Goal: Task Accomplishment & Management: Manage account settings

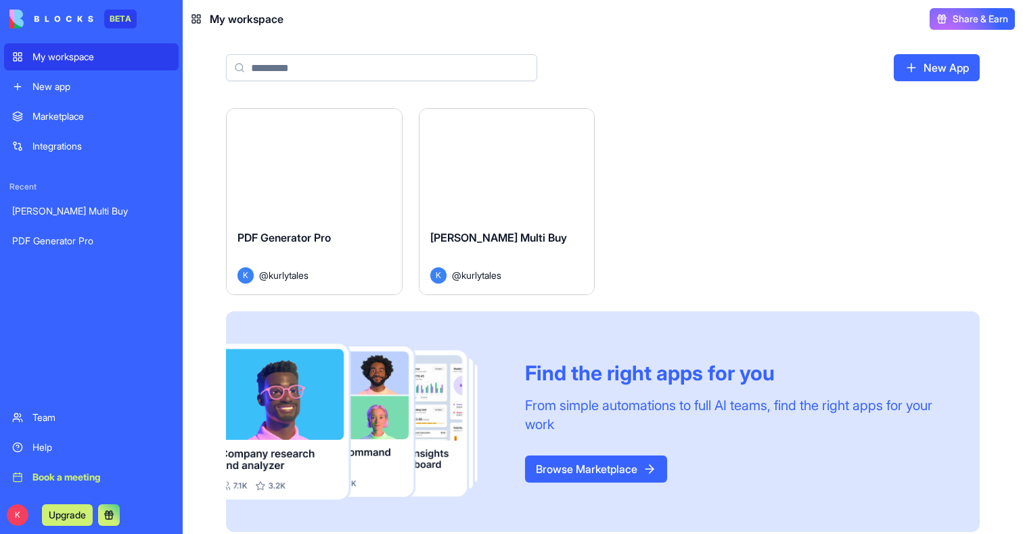
click at [331, 203] on div "Launch" at bounding box center [314, 164] width 175 height 110
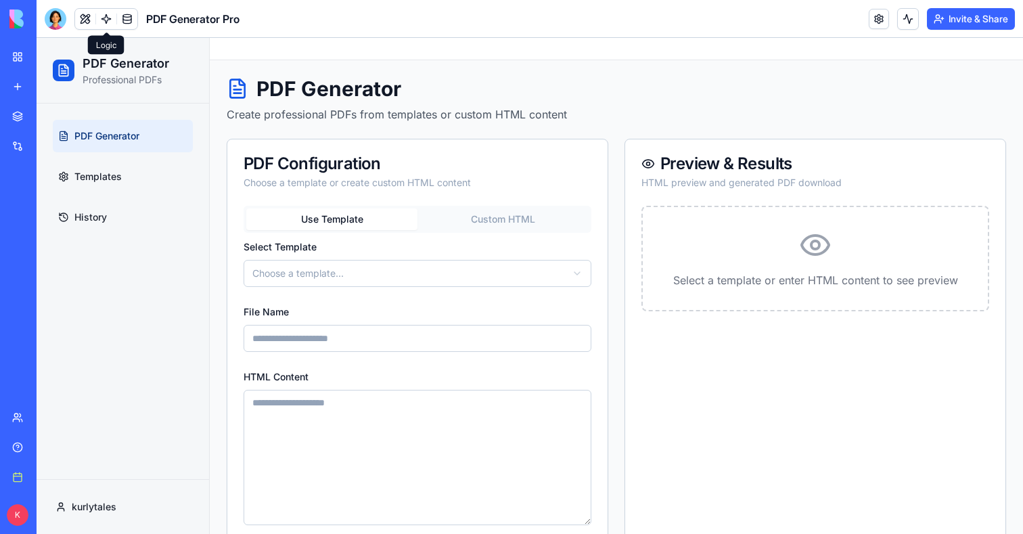
click at [104, 24] on body "BETA My workspace New app Marketplace Integrations Recent [PERSON_NAME] Multi B…" at bounding box center [511, 267] width 1023 height 534
click at [104, 24] on link at bounding box center [106, 19] width 20 height 20
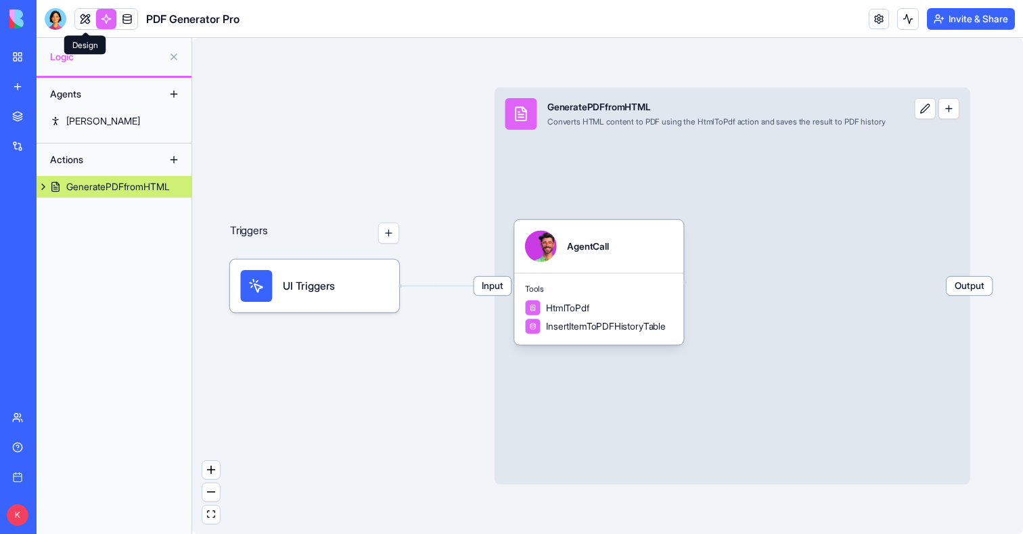
click at [85, 21] on link at bounding box center [85, 19] width 20 height 20
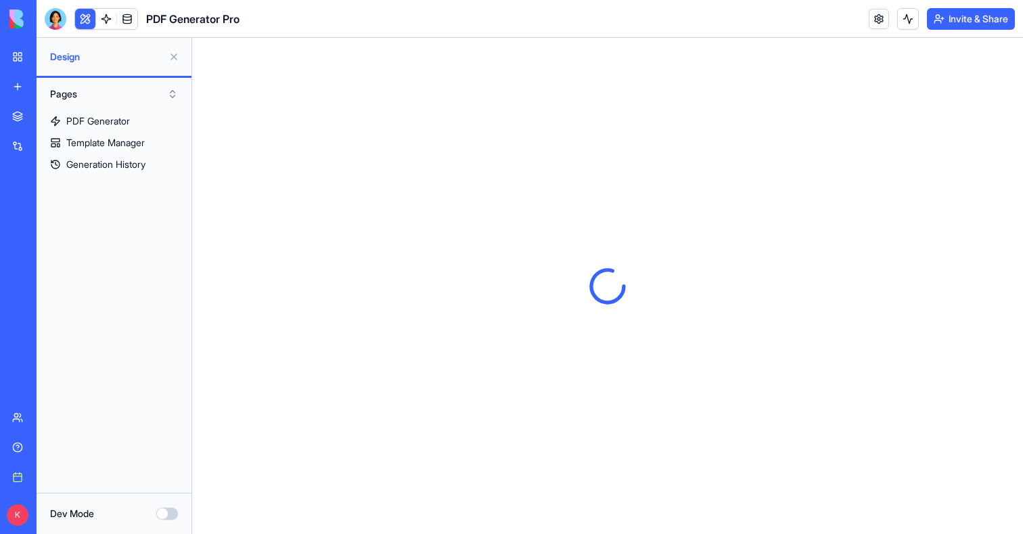
click at [83, 9] on button at bounding box center [85, 19] width 20 height 20
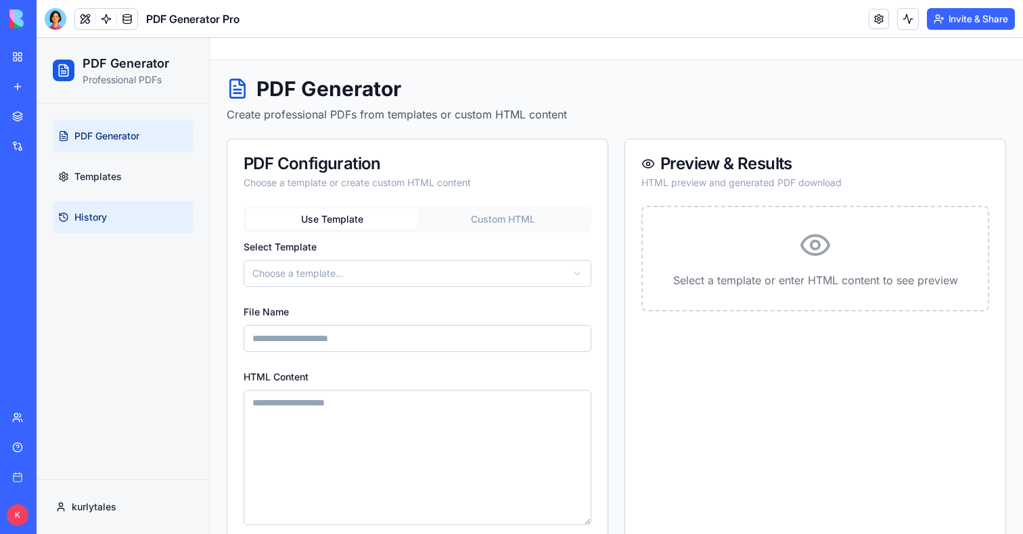
click at [88, 215] on span "History" at bounding box center [90, 217] width 32 height 14
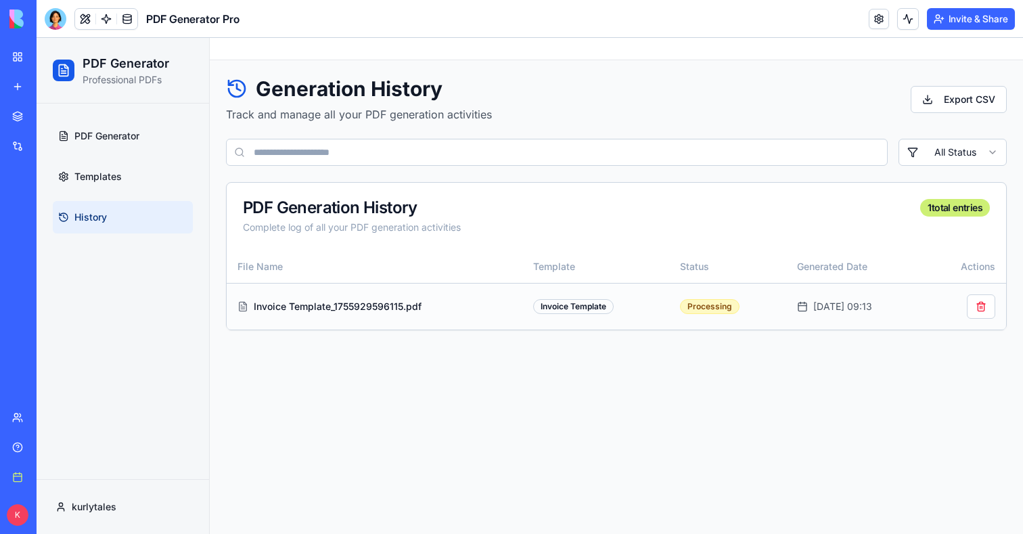
click at [316, 306] on div "Invoice Template_1755929596115.pdf" at bounding box center [374, 307] width 274 height 14
click at [592, 304] on div "Invoice Template" at bounding box center [573, 306] width 80 height 15
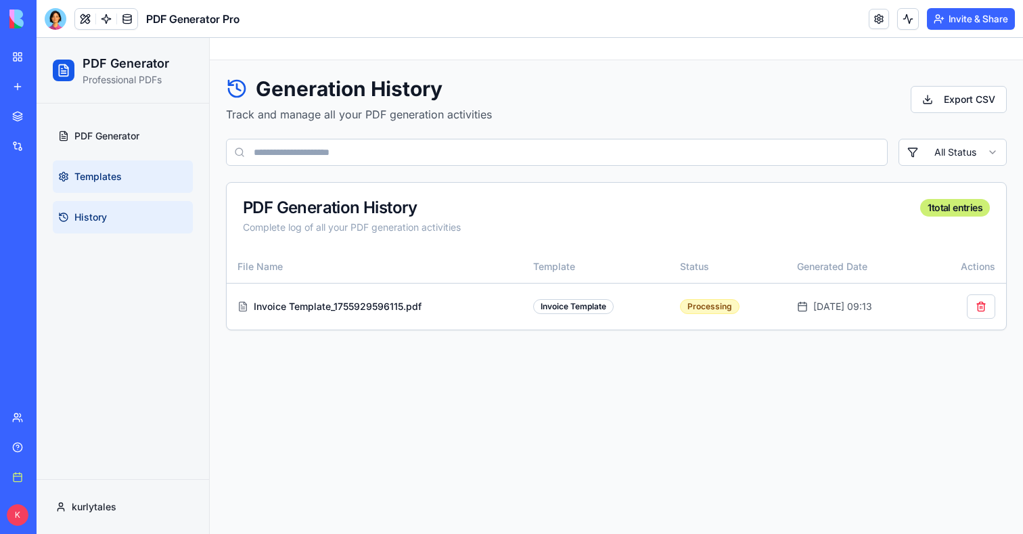
click at [96, 183] on span "Templates" at bounding box center [97, 177] width 47 height 14
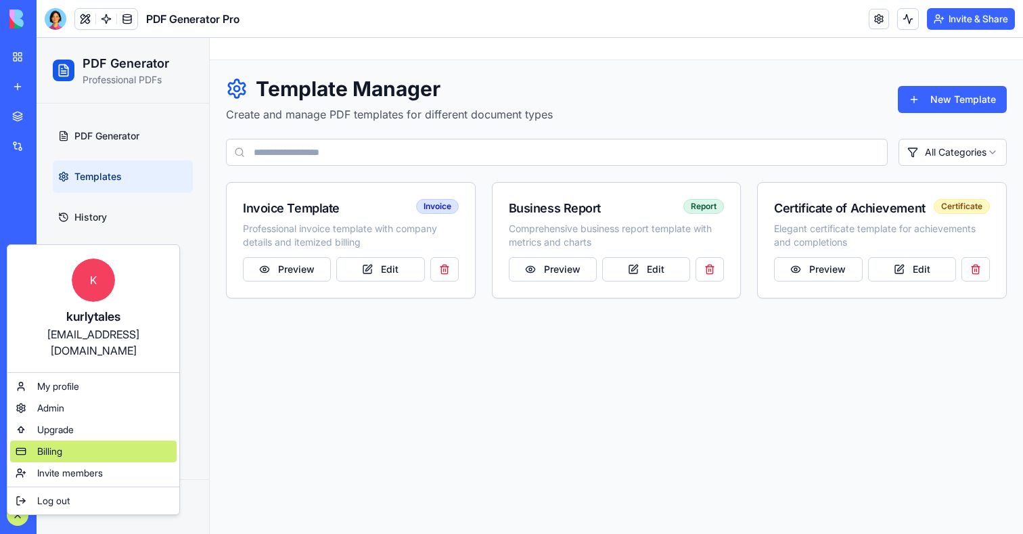
click at [43, 444] on span "Billing" at bounding box center [49, 451] width 25 height 14
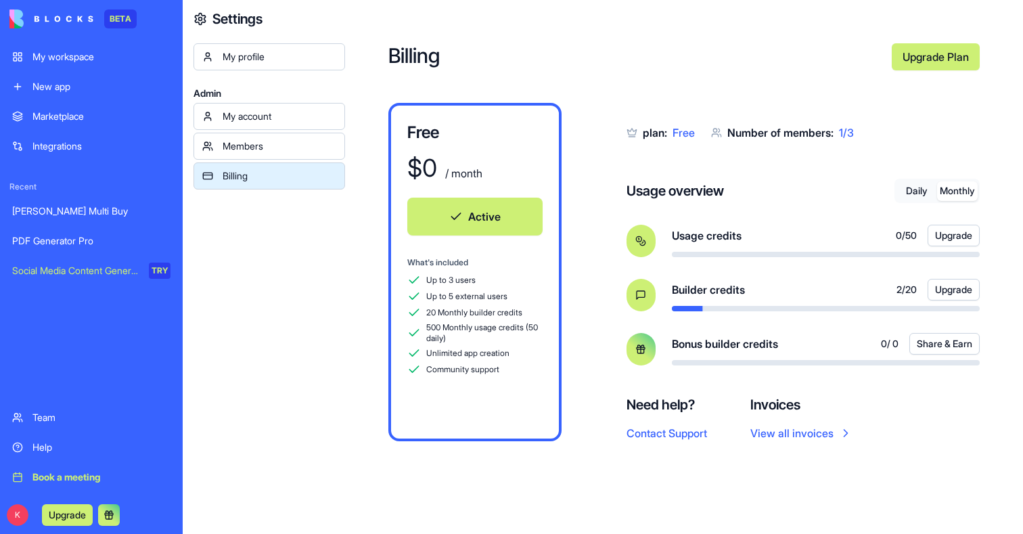
click at [944, 190] on button "Monthly" at bounding box center [957, 191] width 41 height 20
click at [917, 190] on button "Daily" at bounding box center [916, 191] width 41 height 20
click at [954, 186] on button "Monthly" at bounding box center [957, 191] width 41 height 20
click at [919, 190] on button "Daily" at bounding box center [916, 191] width 41 height 20
click at [69, 56] on div "My workspace" at bounding box center [101, 57] width 138 height 14
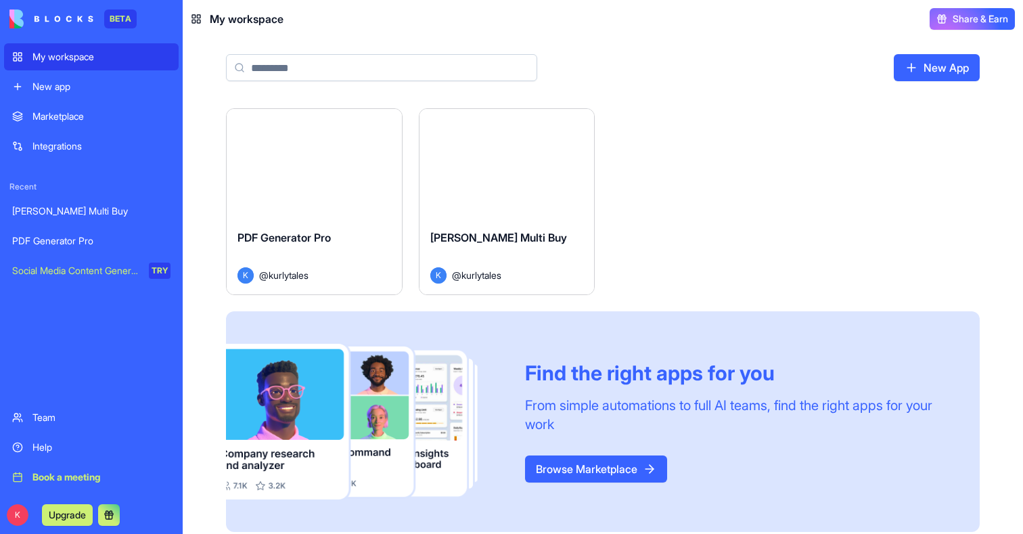
click at [479, 204] on div "Launch" at bounding box center [506, 164] width 175 height 110
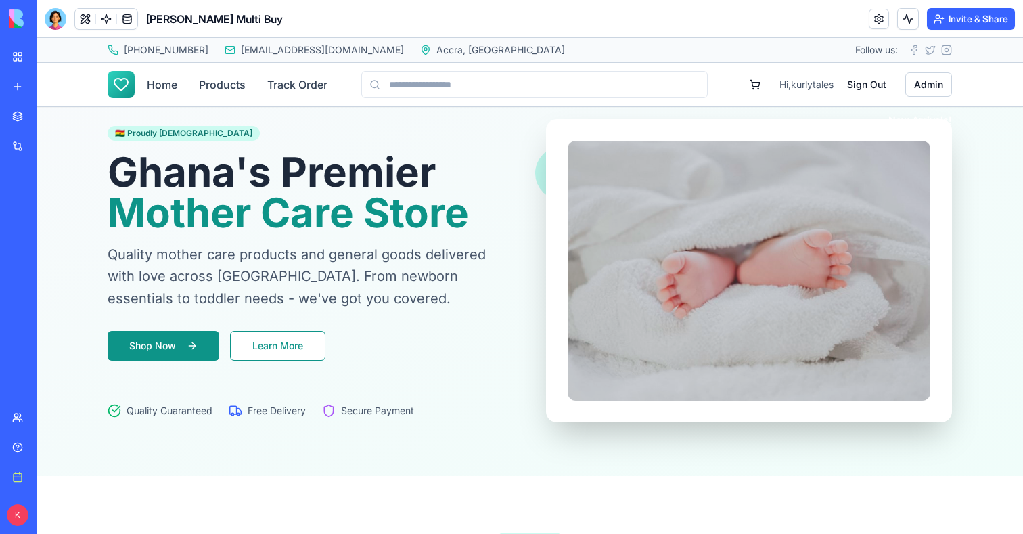
scroll to position [22, 0]
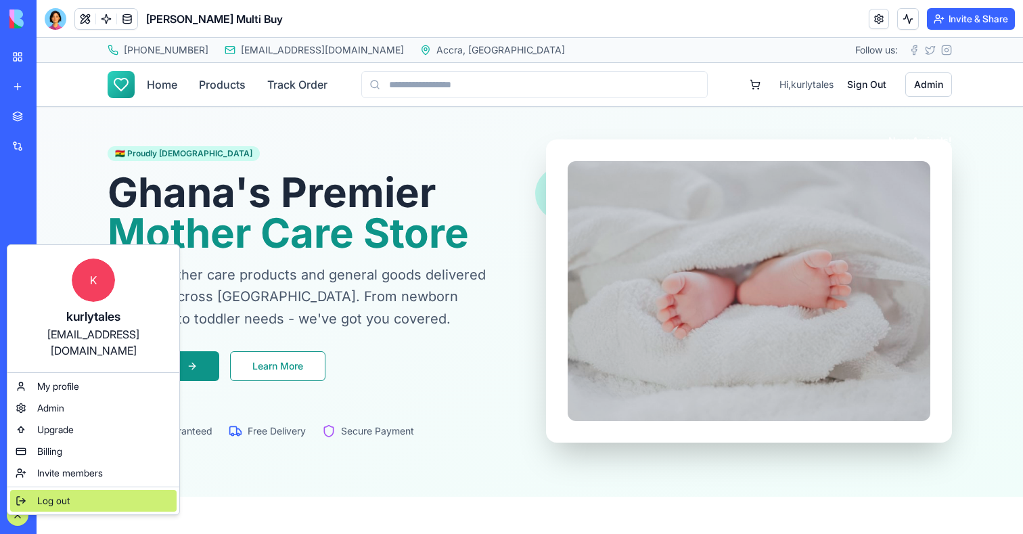
click at [62, 494] on span "Log out" at bounding box center [53, 501] width 32 height 14
